Goal: Check status

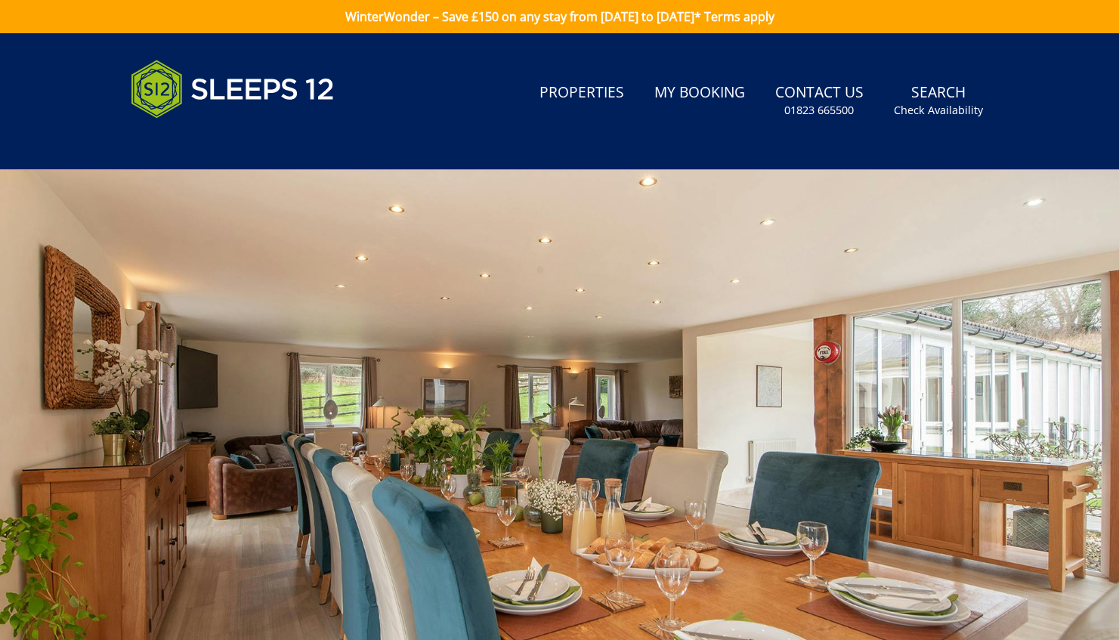
scroll to position [698, 0]
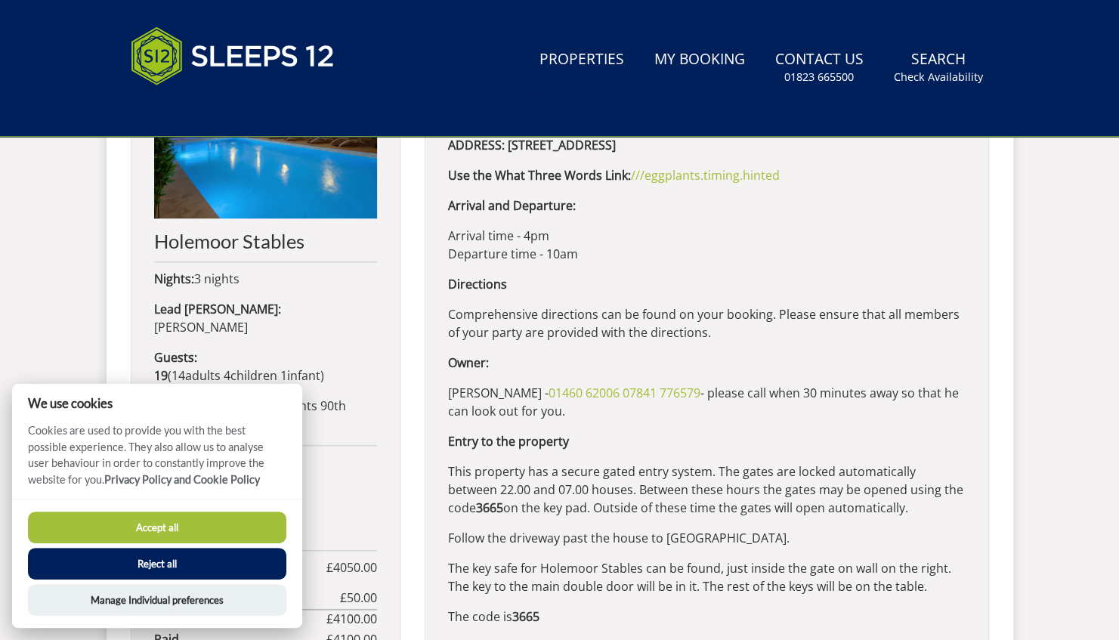
click at [203, 518] on button "Accept all" at bounding box center [157, 528] width 258 height 32
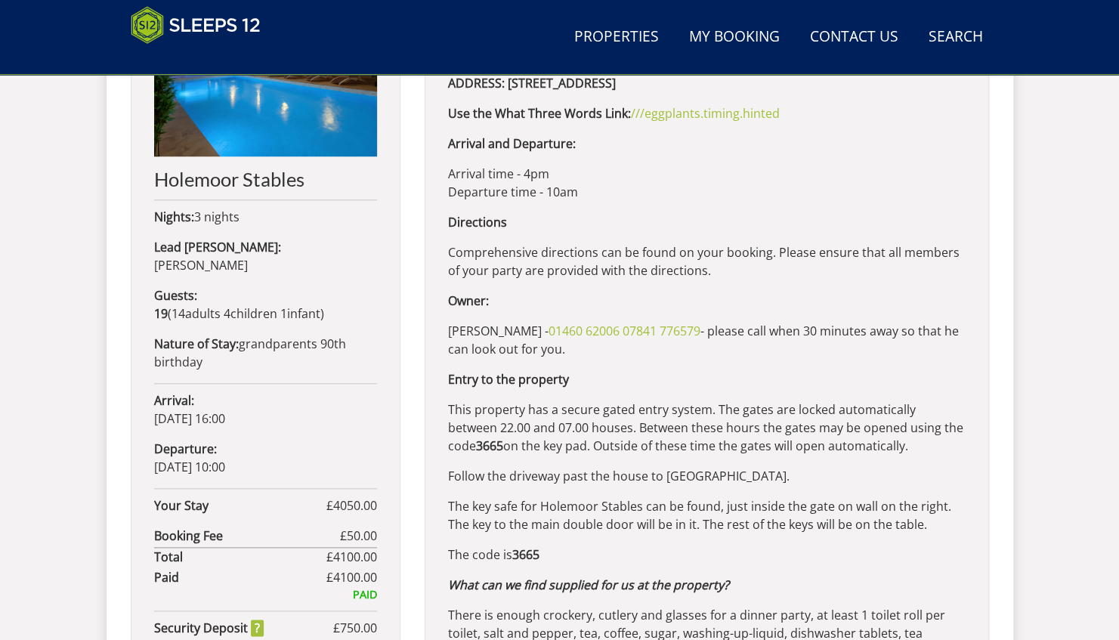
scroll to position [638, 0]
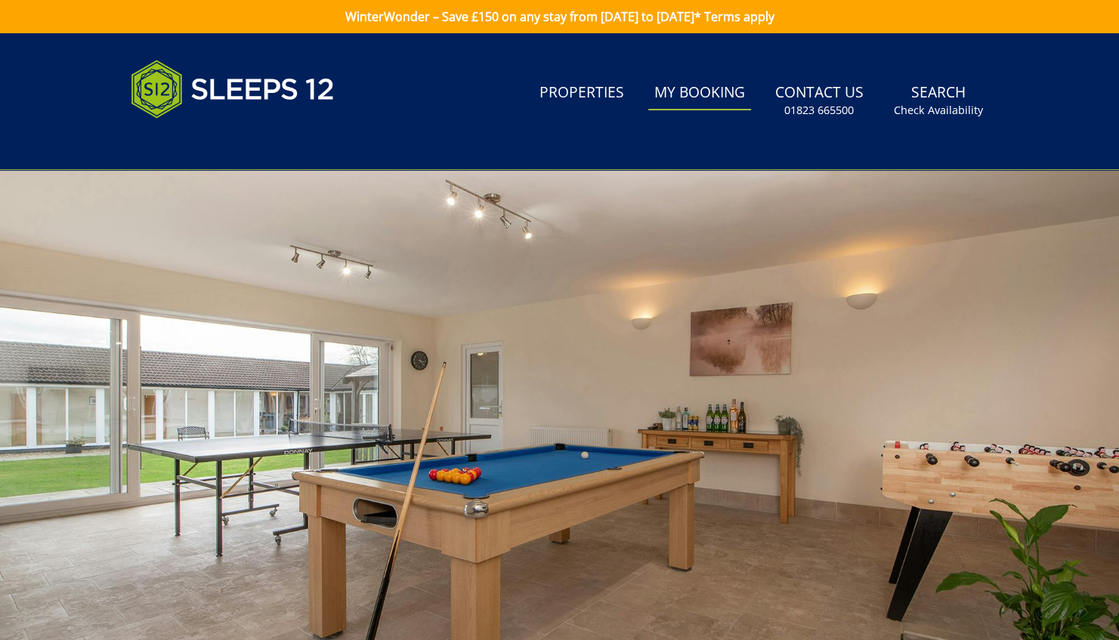
click at [711, 100] on link "My Booking" at bounding box center [699, 93] width 103 height 34
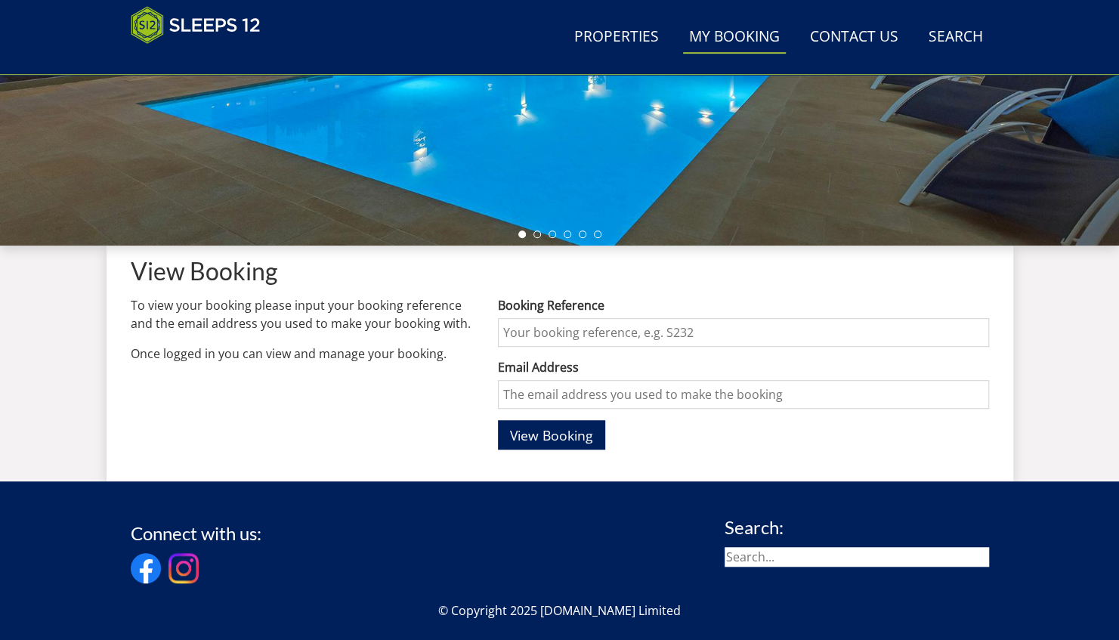
scroll to position [316, 0]
